Goal: Transaction & Acquisition: Purchase product/service

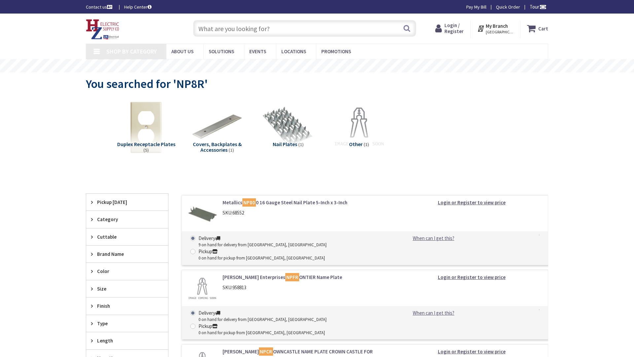
type input "[PERSON_NAME][STREET_ADDRESS]"
